Goal: Find specific page/section

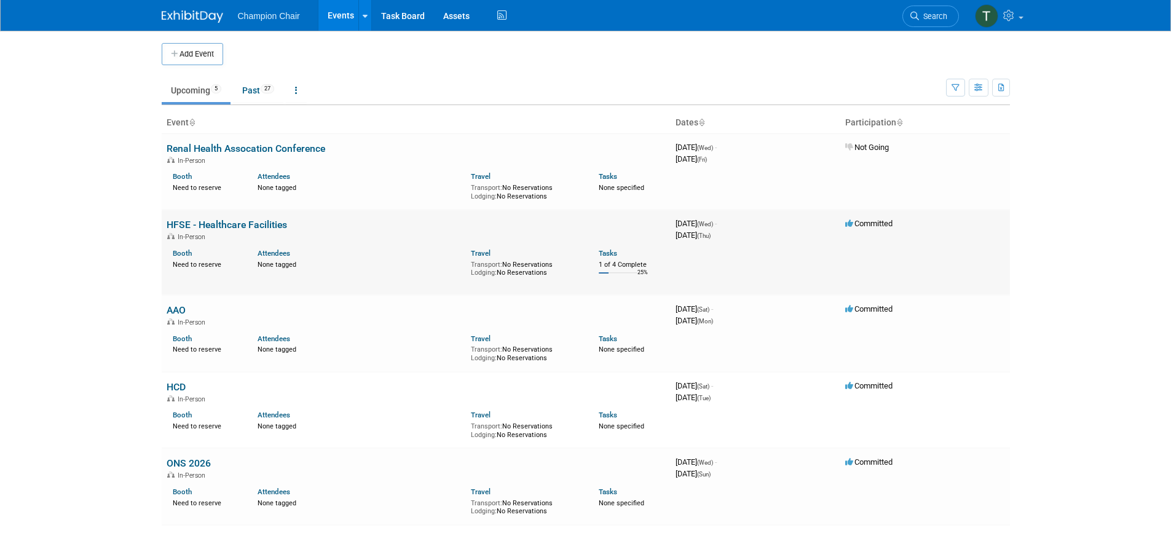
click at [196, 234] on span "In-Person" at bounding box center [193, 237] width 31 height 8
click at [218, 218] on td "HFSE - Healthcare Facilities In-Person Booth Need to reserve Attendees None tag…" at bounding box center [416, 252] width 509 height 85
click at [217, 221] on link "HFSE - Healthcare Facilities" at bounding box center [227, 225] width 120 height 12
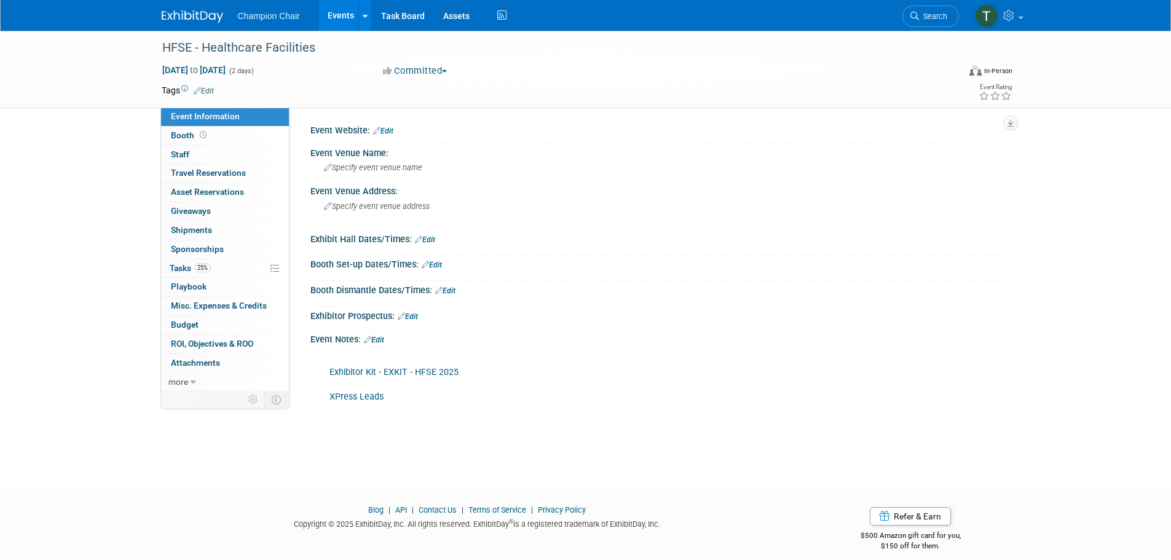
click at [390, 369] on link "Exhibitor Kit - EXKIT - HFSE 2025" at bounding box center [394, 372] width 129 height 10
